Goal: Information Seeking & Learning: Find specific page/section

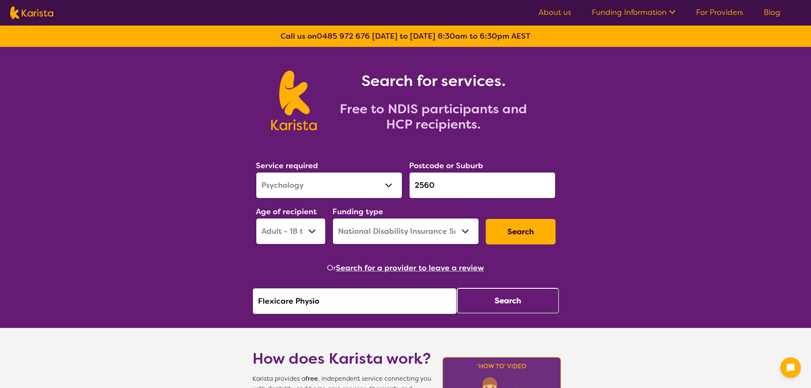
select select "Psychology"
select select "AD"
select select "NDIS"
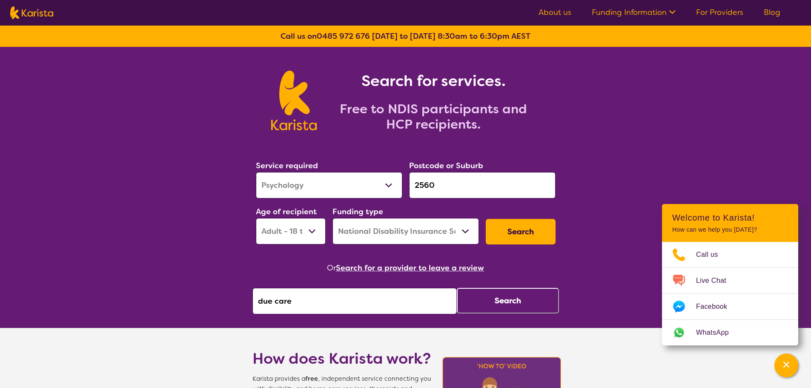
type input "due care"
click at [710, 19] on ul "About us Funding Information NDIS - National Disability Insurance Scheme HCP - …" at bounding box center [659, 13] width 262 height 14
click at [710, 13] on link "For Providers" at bounding box center [719, 12] width 47 height 10
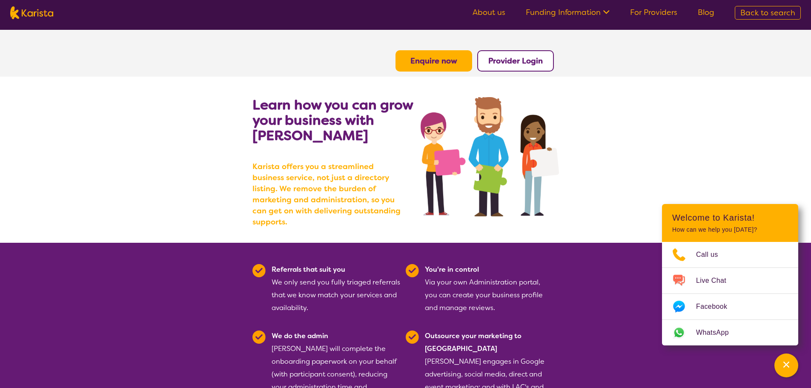
click at [521, 68] on button "Provider Login" at bounding box center [515, 60] width 77 height 21
click at [515, 58] on b "Provider Login" at bounding box center [515, 61] width 54 height 10
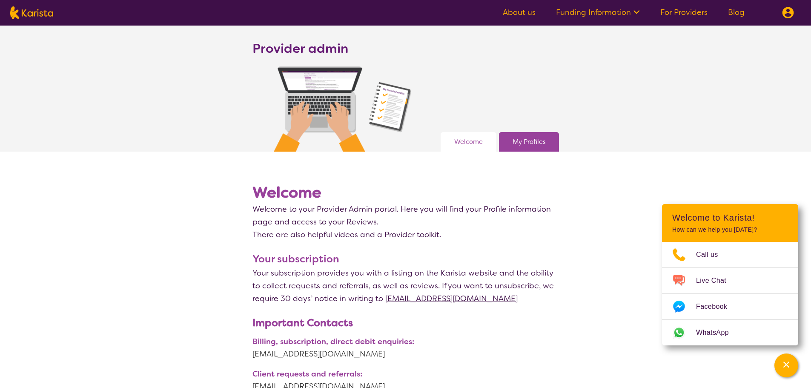
click at [517, 146] on link "My Profiles" at bounding box center [528, 141] width 33 height 13
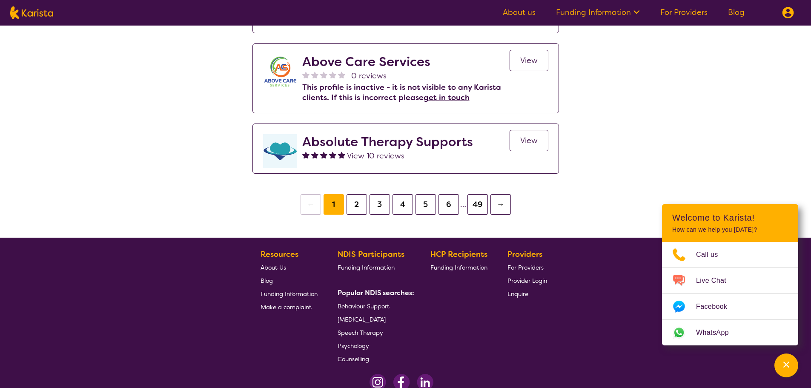
scroll to position [1423, 0]
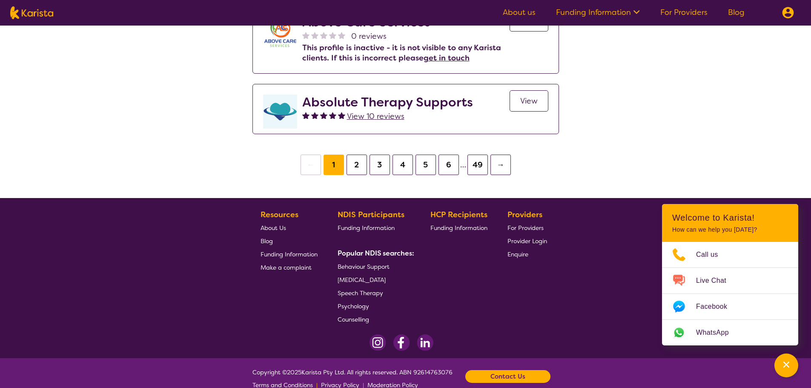
click at [357, 154] on button "2" at bounding box center [356, 164] width 20 height 20
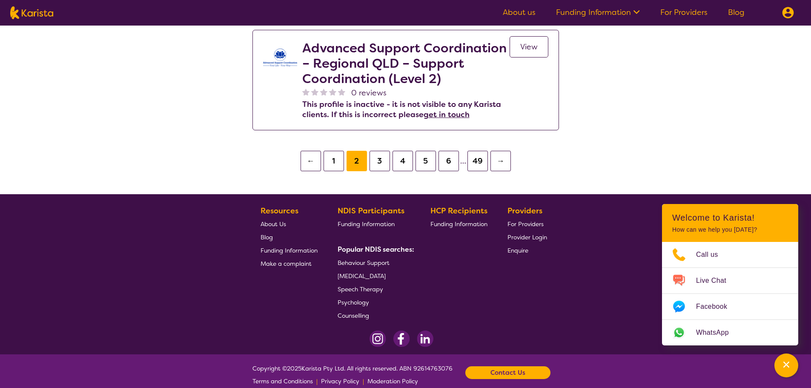
click at [380, 160] on button "3" at bounding box center [379, 161] width 20 height 20
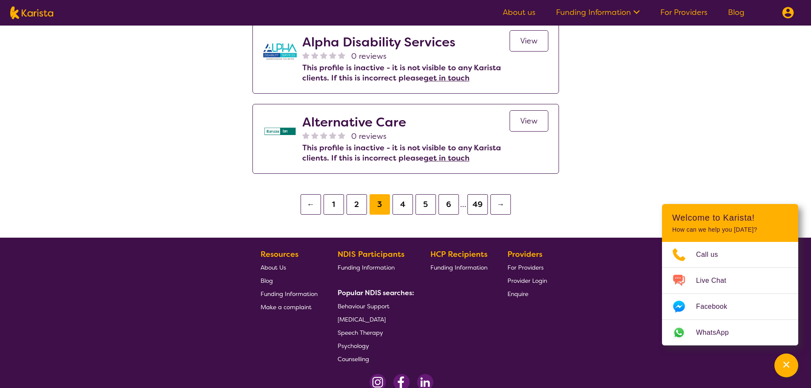
click at [426, 202] on button "5" at bounding box center [425, 204] width 20 height 20
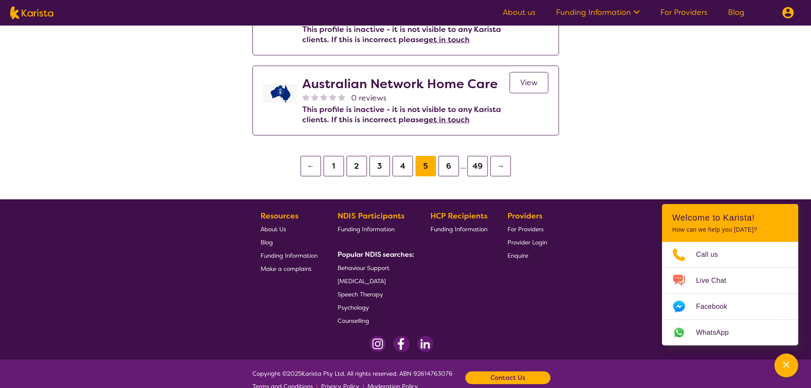
scroll to position [1532, 0]
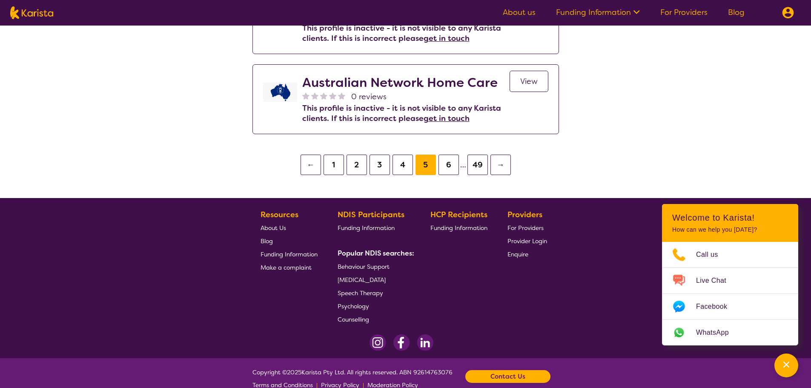
click at [446, 154] on button "6" at bounding box center [448, 164] width 20 height 20
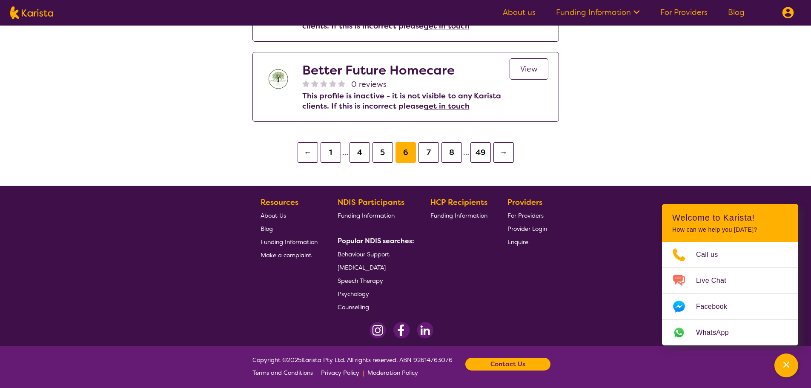
scroll to position [1583, 0]
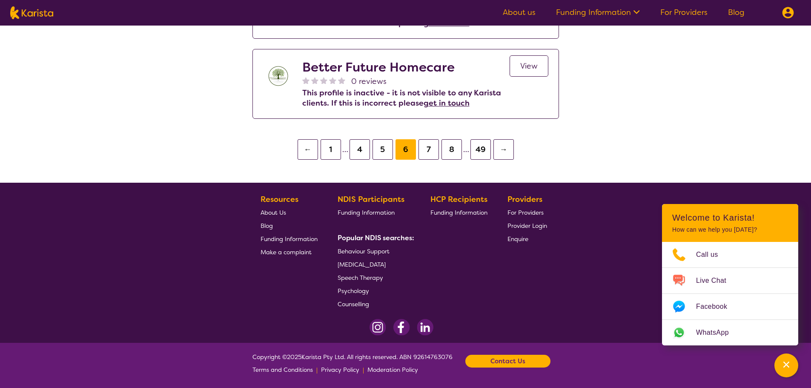
click at [504, 152] on button "→" at bounding box center [503, 149] width 20 height 20
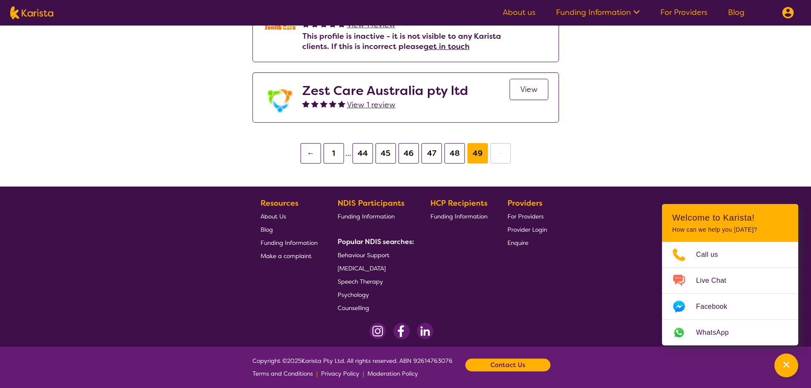
scroll to position [1552, 0]
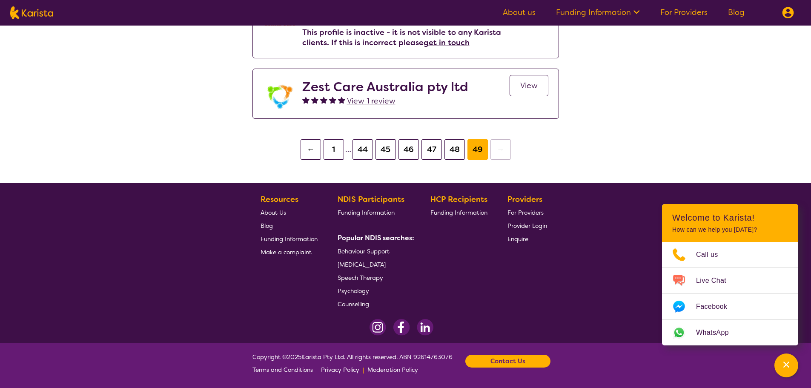
click at [366, 149] on button "44" at bounding box center [362, 149] width 20 height 20
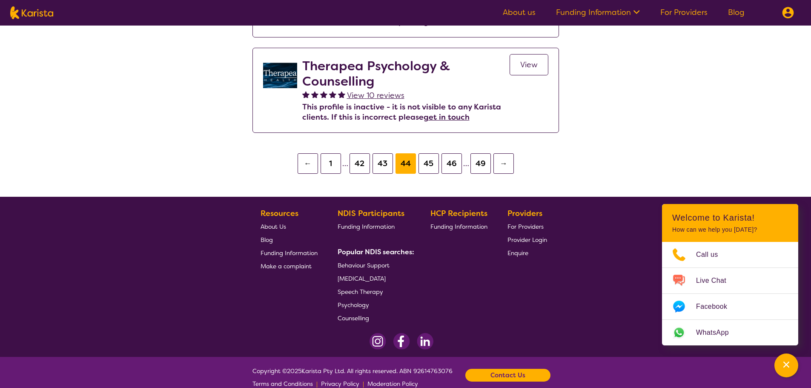
scroll to position [1699, 0]
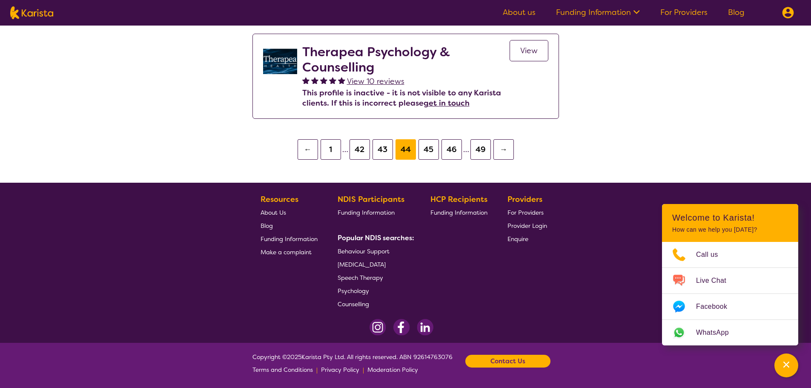
click at [330, 148] on button "1" at bounding box center [330, 149] width 20 height 20
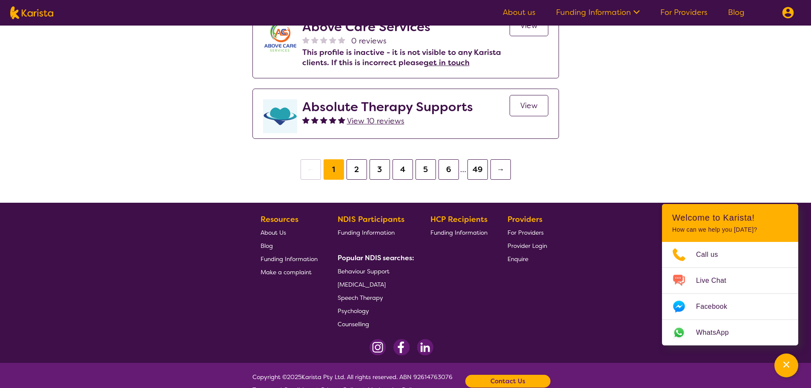
scroll to position [1423, 0]
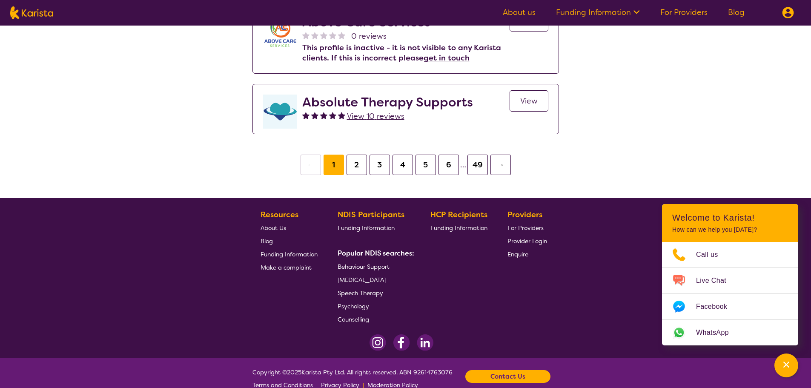
click at [445, 154] on button "6" at bounding box center [448, 164] width 20 height 20
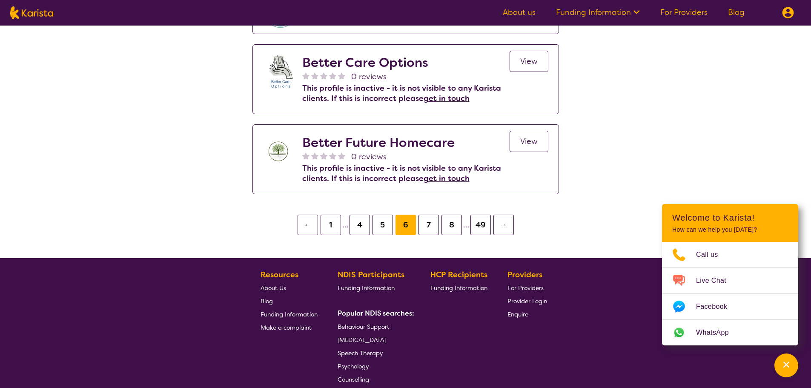
scroll to position [1583, 0]
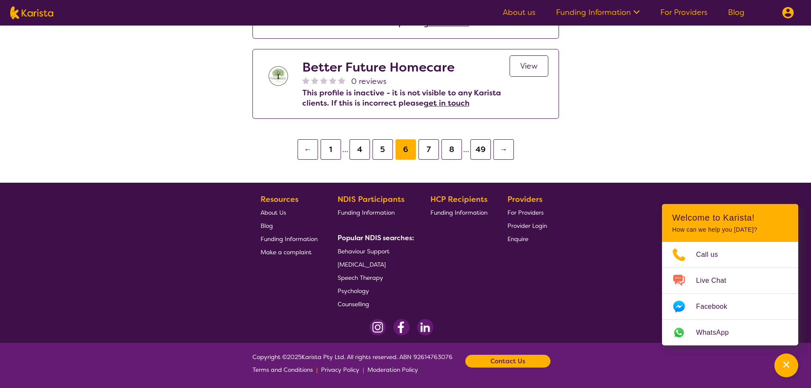
click at [447, 146] on button "8" at bounding box center [451, 149] width 20 height 20
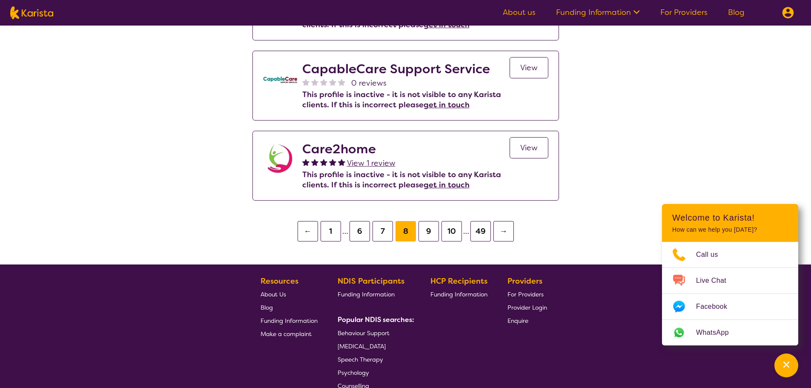
scroll to position [1529, 0]
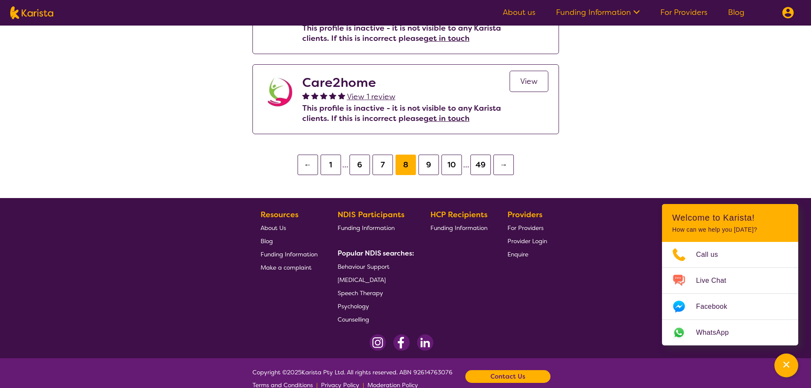
click at [453, 154] on button "10" at bounding box center [451, 164] width 20 height 20
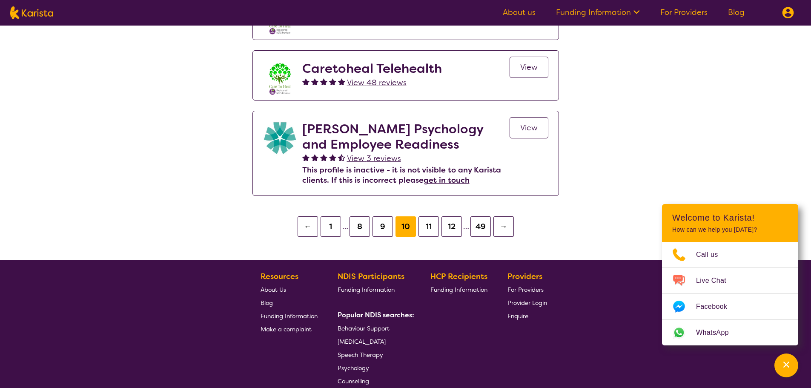
scroll to position [1599, 0]
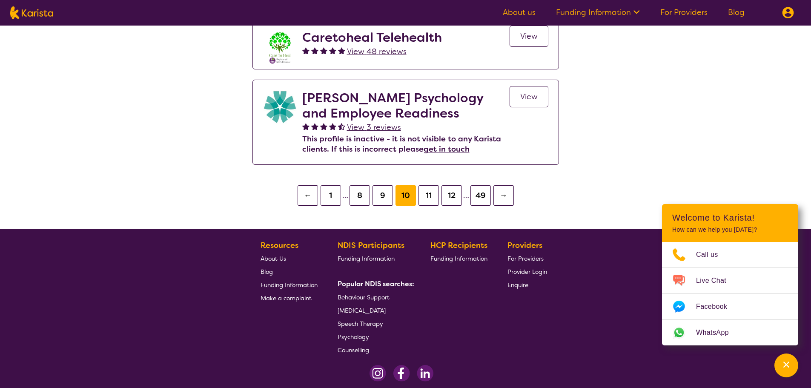
click at [452, 185] on button "12" at bounding box center [451, 195] width 20 height 20
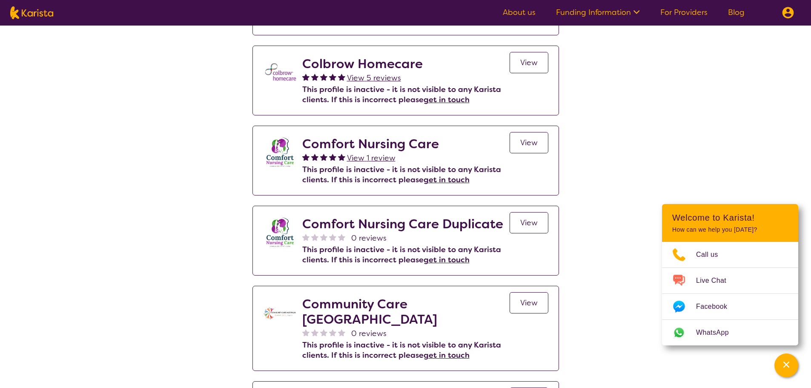
scroll to position [1447, 0]
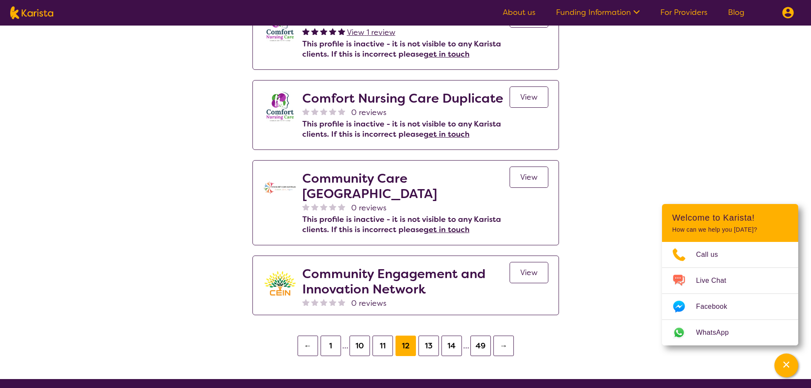
click at [453, 335] on button "14" at bounding box center [451, 345] width 20 height 20
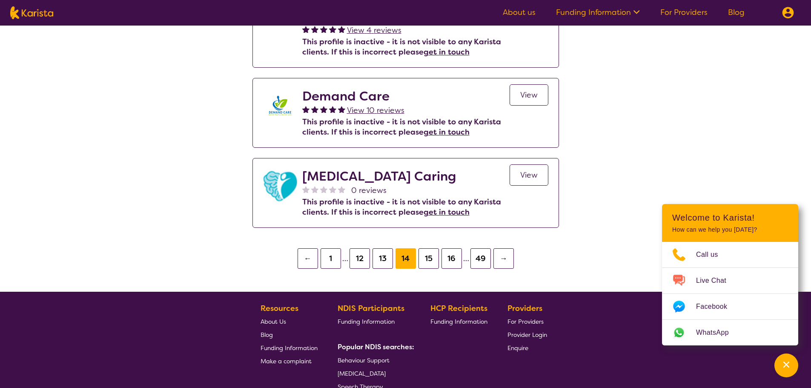
scroll to position [1593, 0]
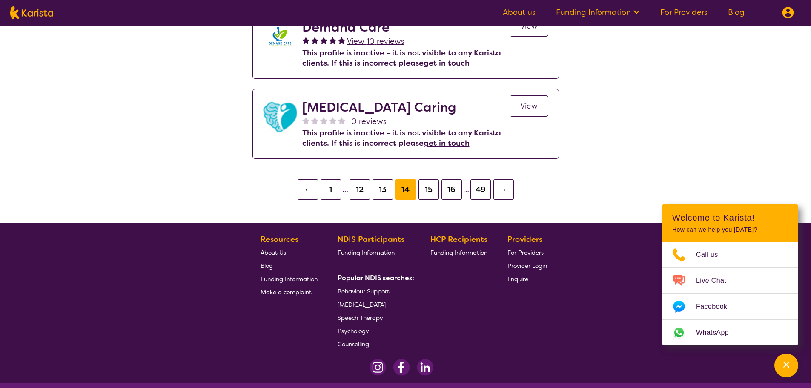
click at [453, 179] on button "16" at bounding box center [451, 189] width 20 height 20
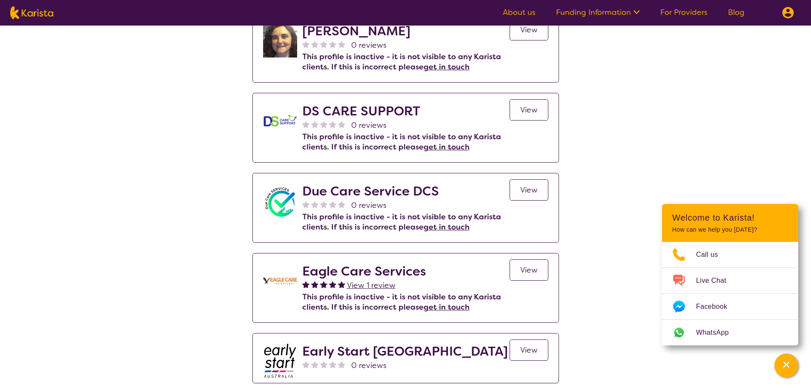
scroll to position [298, 0]
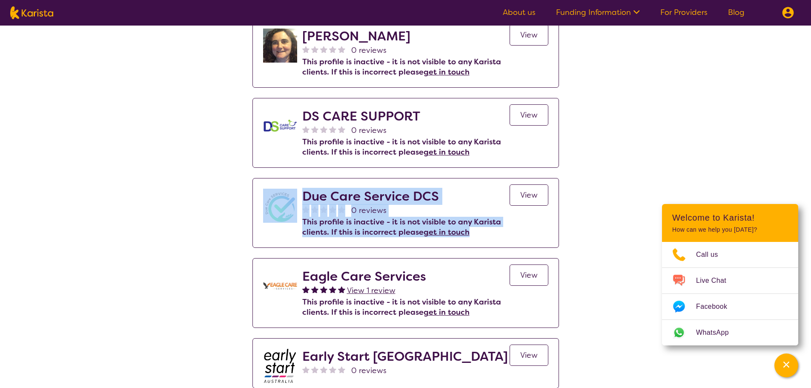
drag, startPoint x: 470, startPoint y: 231, endPoint x: 326, endPoint y: 204, distance: 146.3
click at [300, 193] on div "Due Care Service DCS 0 reviews This profile is inactive - it is not visible to …" at bounding box center [405, 216] width 285 height 54
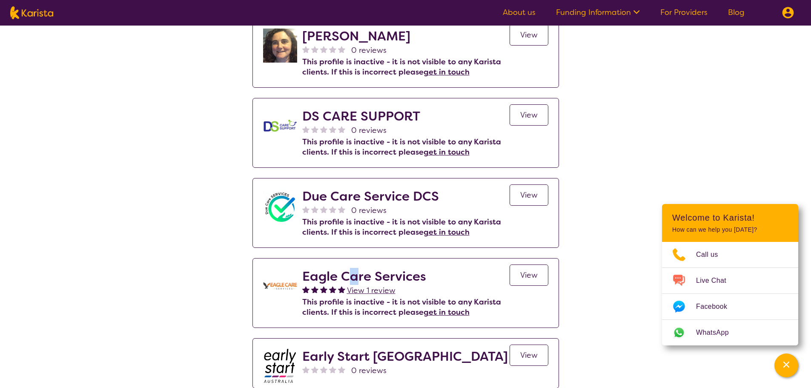
drag, startPoint x: 353, startPoint y: 264, endPoint x: 372, endPoint y: 239, distance: 31.7
click at [359, 262] on section "Eagle Care Services View 1 review This profile is inactive - it is not visible …" at bounding box center [406, 292] width 306 height 69
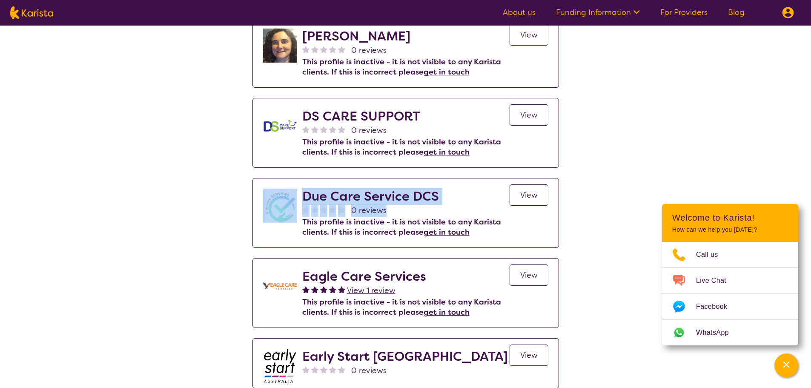
drag, startPoint x: 386, startPoint y: 210, endPoint x: 298, endPoint y: 193, distance: 89.7
click at [298, 193] on div "Due Care Service DCS 0 reviews This profile is inactive - it is not visible to …" at bounding box center [405, 216] width 285 height 54
